Goal: Go to known website: Go to known website

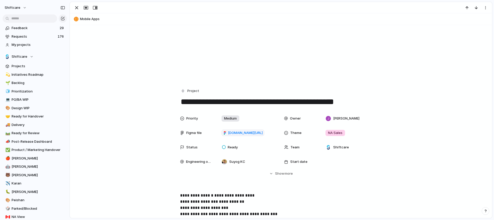
scroll to position [24, 0]
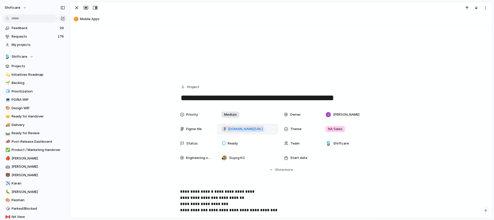
click at [243, 129] on span "[DOMAIN_NAME][URL]" at bounding box center [245, 128] width 35 height 5
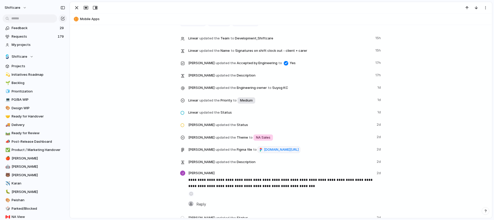
scroll to position [916, 0]
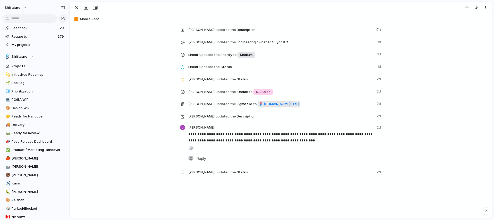
click at [264, 106] on span "[DOMAIN_NAME][URL]" at bounding box center [281, 103] width 35 height 5
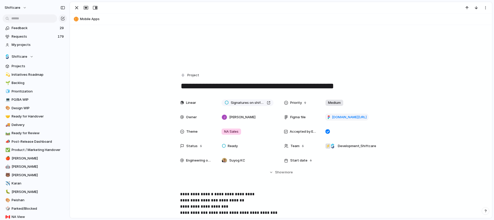
scroll to position [39, 0]
